Goal: Check status: Check status

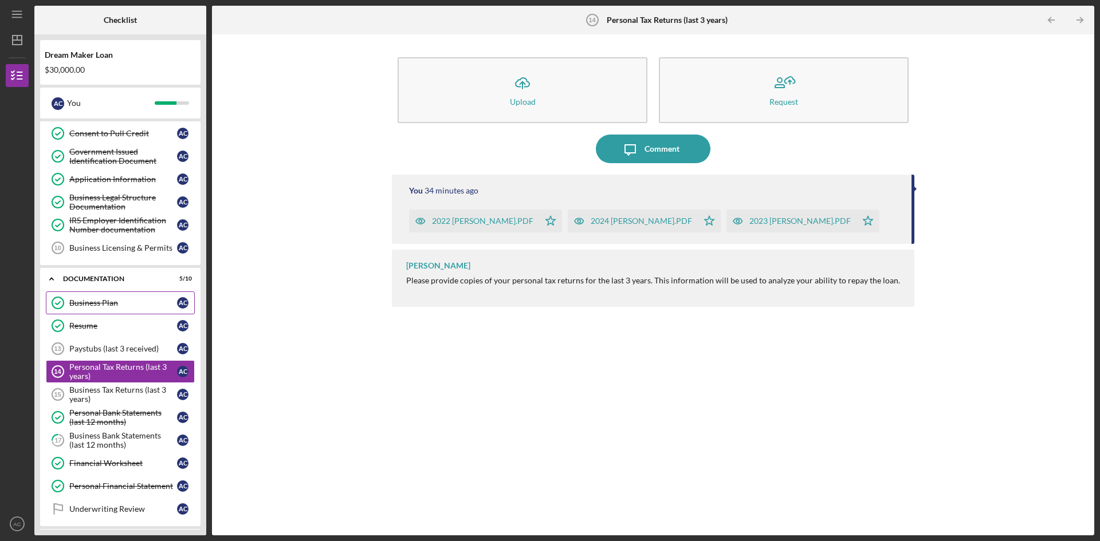
scroll to position [168, 0]
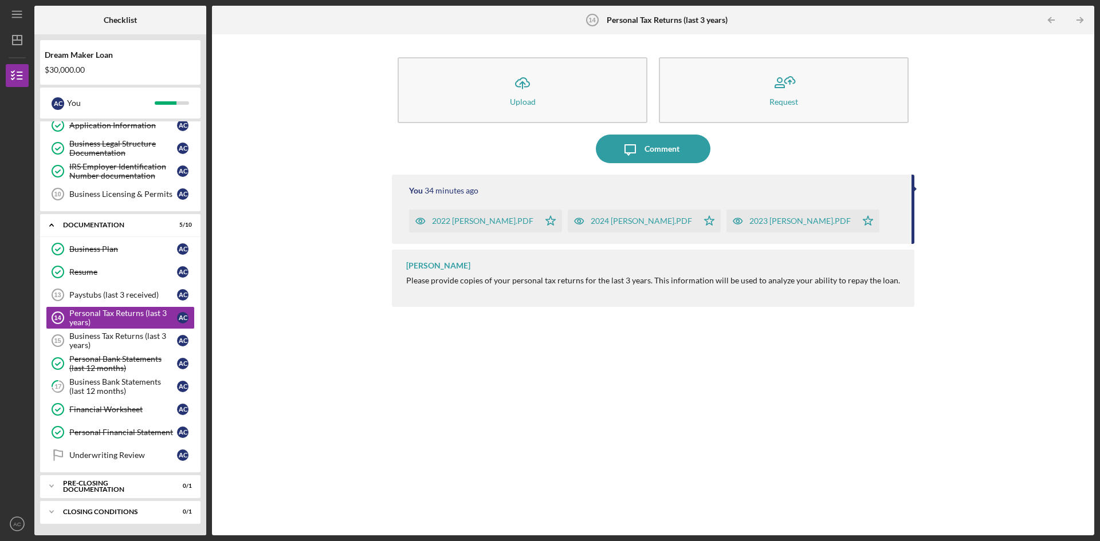
click at [587, 411] on div "You 34 minutes ago 2022 [PERSON_NAME].PDF Icon/Star 2024 [PERSON_NAME].PDF Icon…" at bounding box center [653, 347] width 522 height 344
click at [114, 388] on div "Business Bank Statements (last 12 months)" at bounding box center [123, 386] width 108 height 18
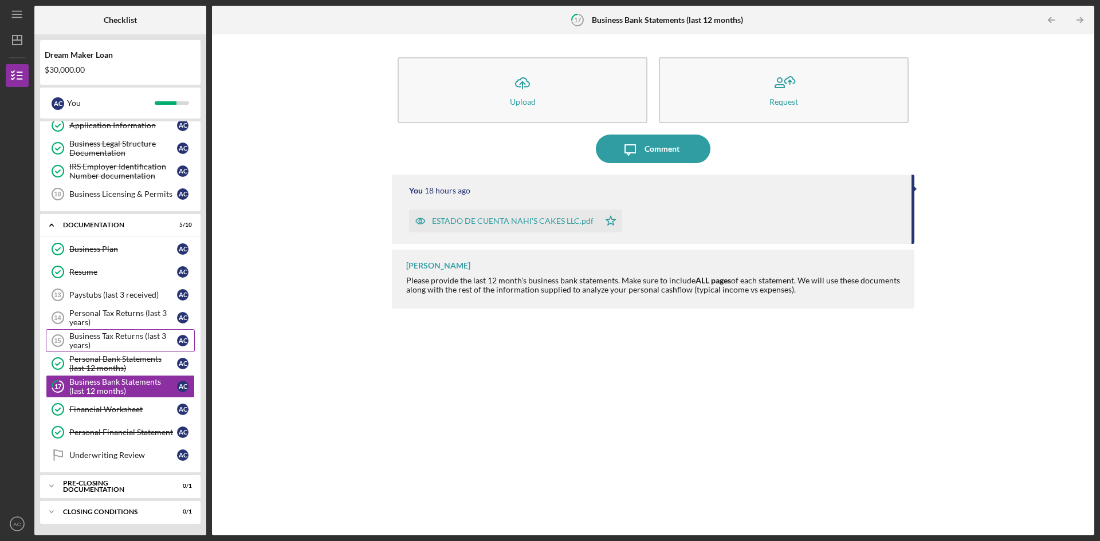
click at [113, 335] on div "Business Tax Returns (last 3 years)" at bounding box center [123, 341] width 108 height 18
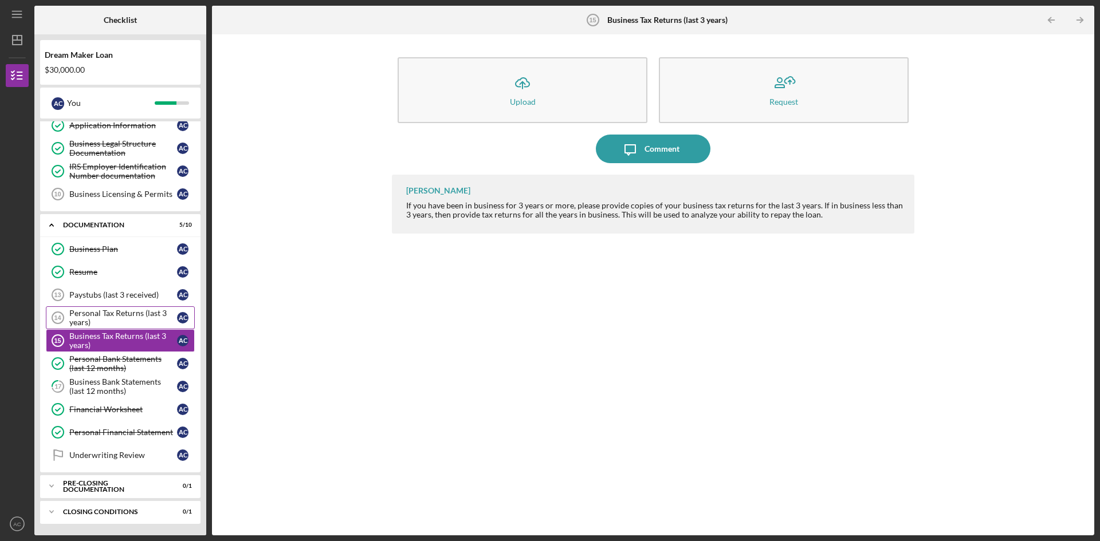
click at [115, 320] on div "Personal Tax Returns (last 3 years)" at bounding box center [123, 318] width 108 height 18
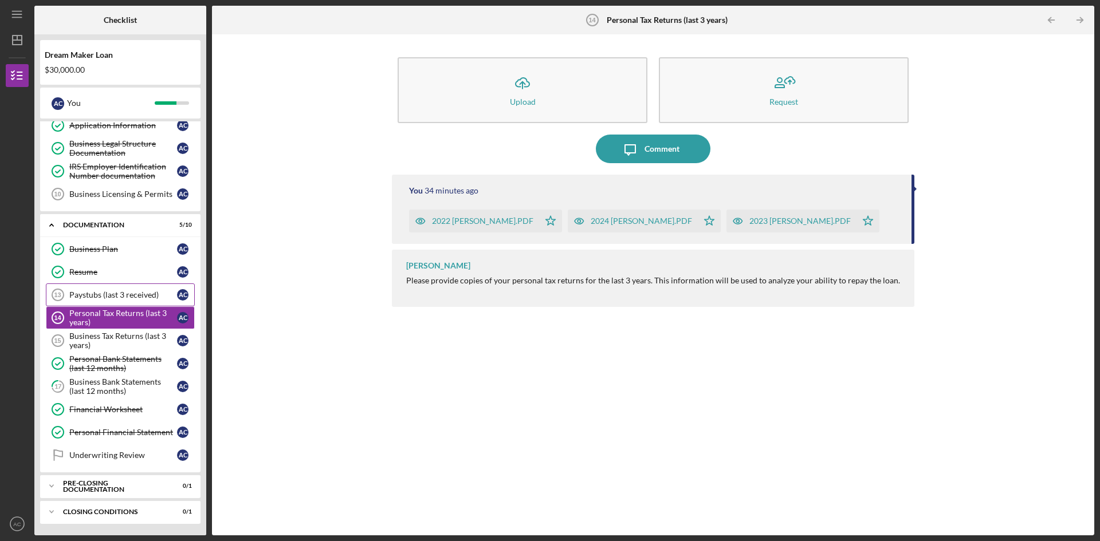
click at [124, 293] on div "Paystubs (last 3 received)" at bounding box center [123, 294] width 108 height 9
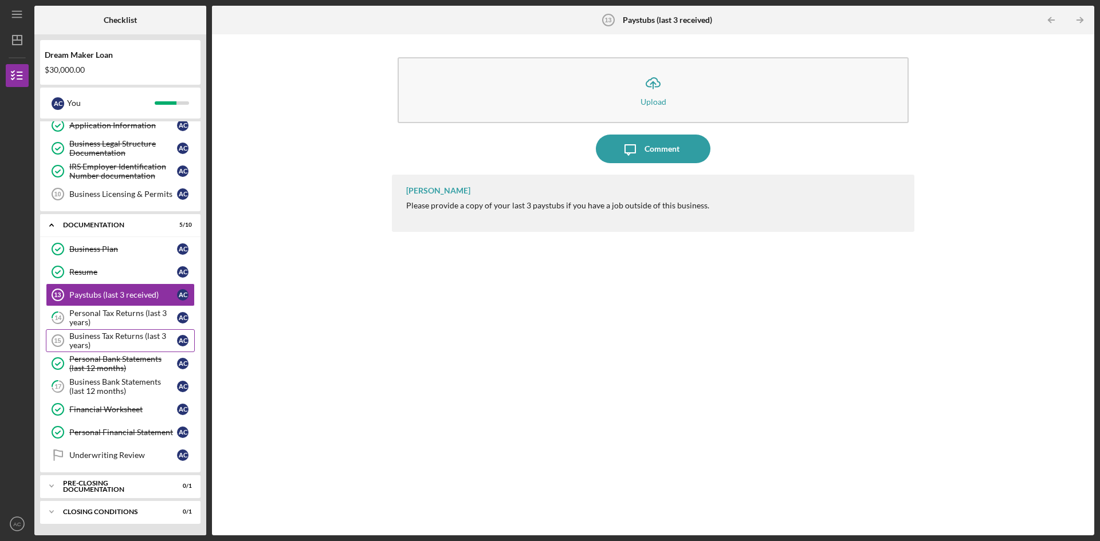
click at [121, 343] on div "Business Tax Returns (last 3 years)" at bounding box center [123, 341] width 108 height 18
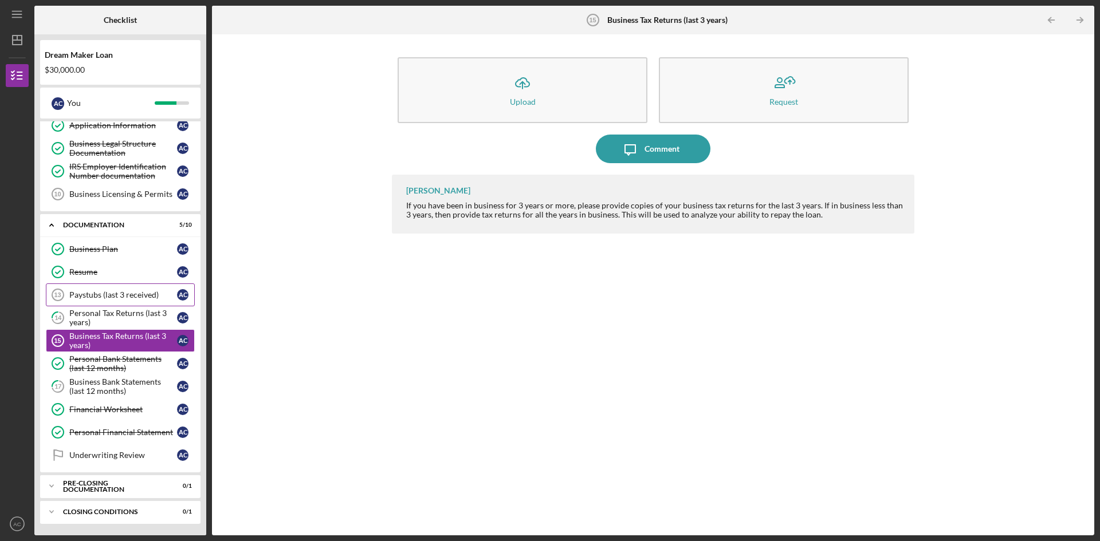
click at [122, 297] on div "Paystubs (last 3 received)" at bounding box center [123, 294] width 108 height 9
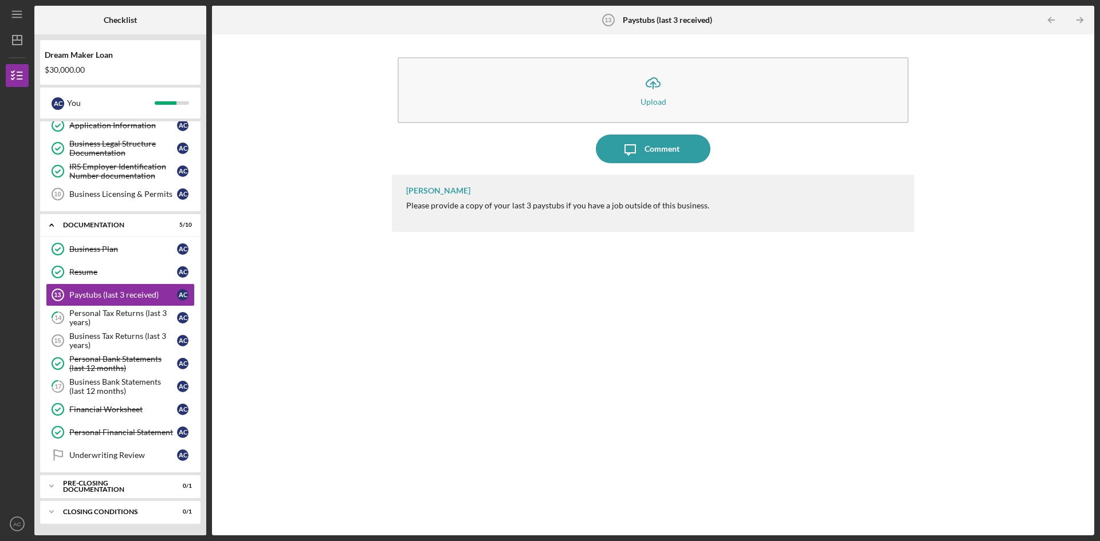
click at [333, 353] on div "Icon/Upload Upload Icon/Message Comment [PERSON_NAME] Please provide a copy of …" at bounding box center [653, 285] width 870 height 490
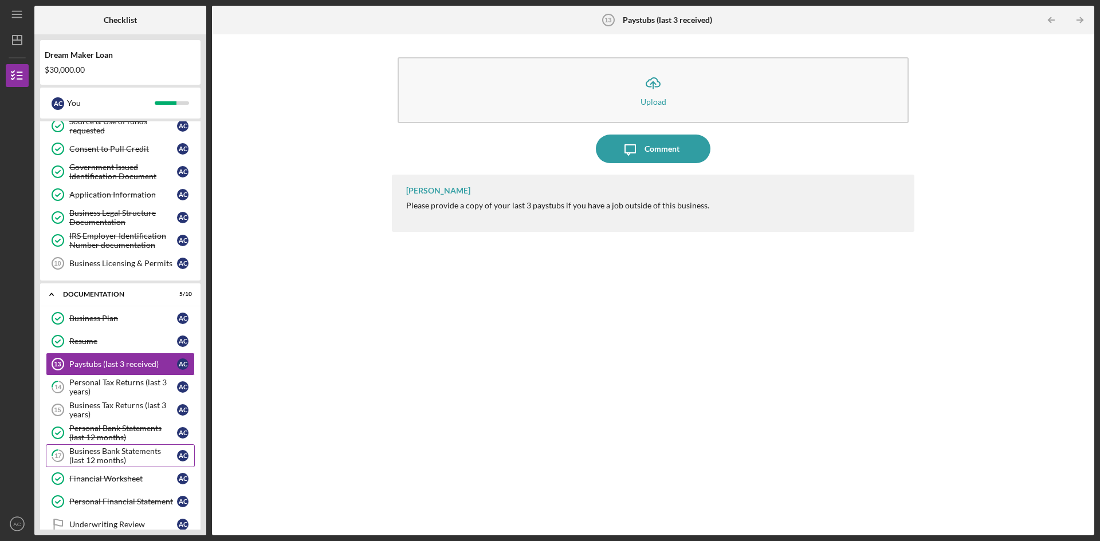
scroll to position [168, 0]
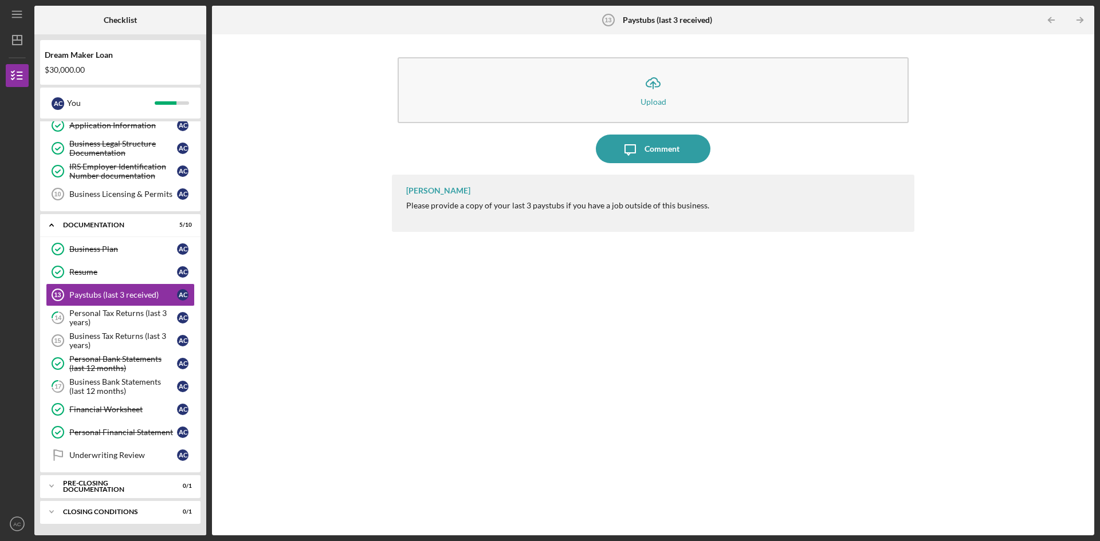
click at [375, 364] on div "Icon/Upload Upload Icon/Message Comment [PERSON_NAME] Please provide a copy of …" at bounding box center [653, 285] width 870 height 490
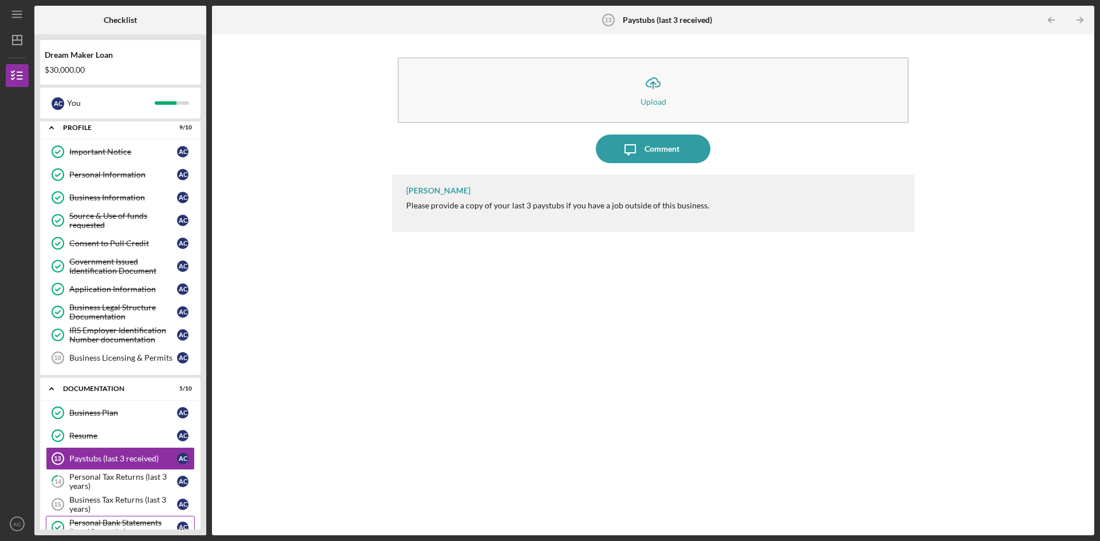
scroll to position [0, 0]
